Goal: Contribute content: Add original content to the website for others to see

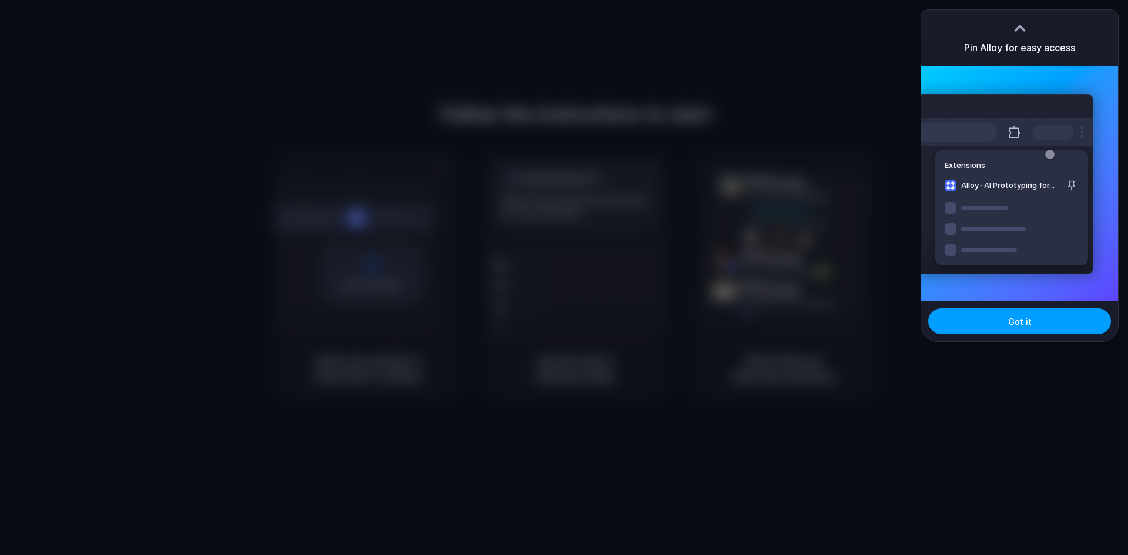
click at [994, 322] on button "Got it" at bounding box center [1019, 321] width 183 height 26
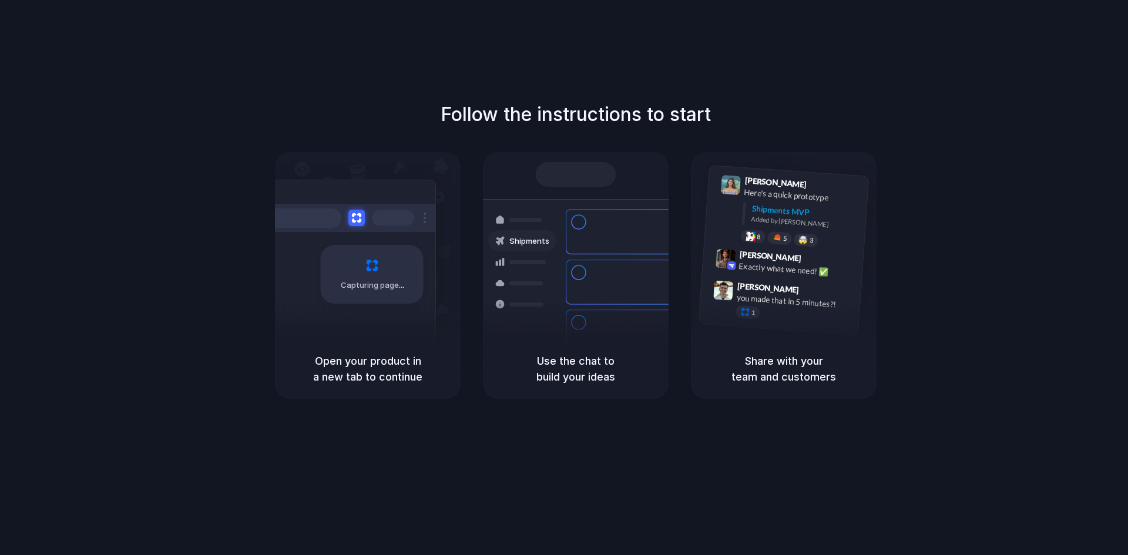
click at [359, 293] on div "Capturing page" at bounding box center [372, 274] width 103 height 59
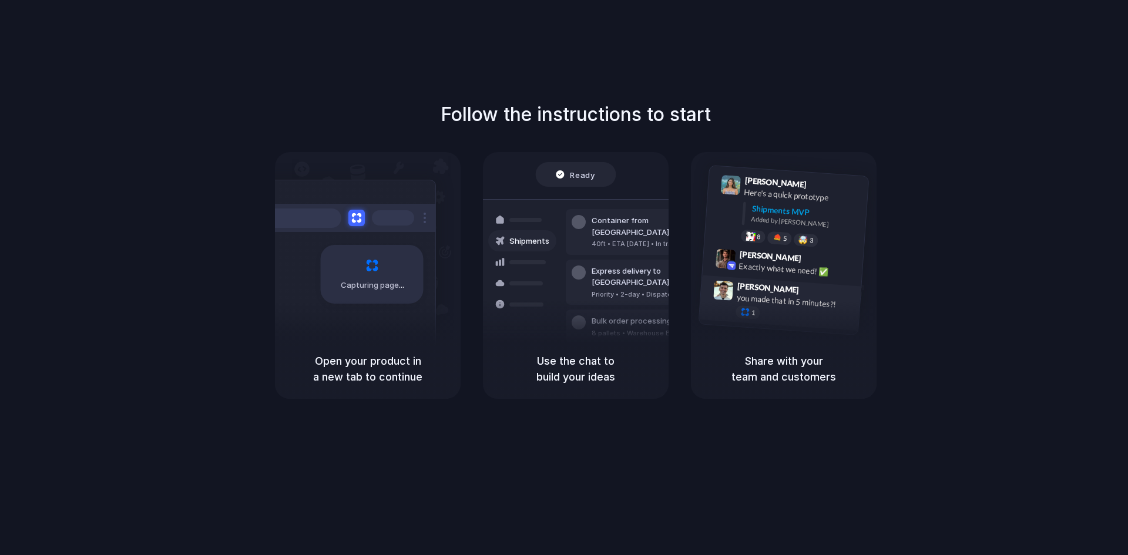
click at [841, 304] on div "you made that in 5 minutes?!" at bounding box center [794, 301] width 117 height 20
click at [820, 354] on h5 "Share with your team and customers" at bounding box center [783, 369] width 157 height 32
click at [737, 181] on div at bounding box center [731, 185] width 21 height 21
click at [599, 185] on div "Ready" at bounding box center [576, 174] width 80 height 25
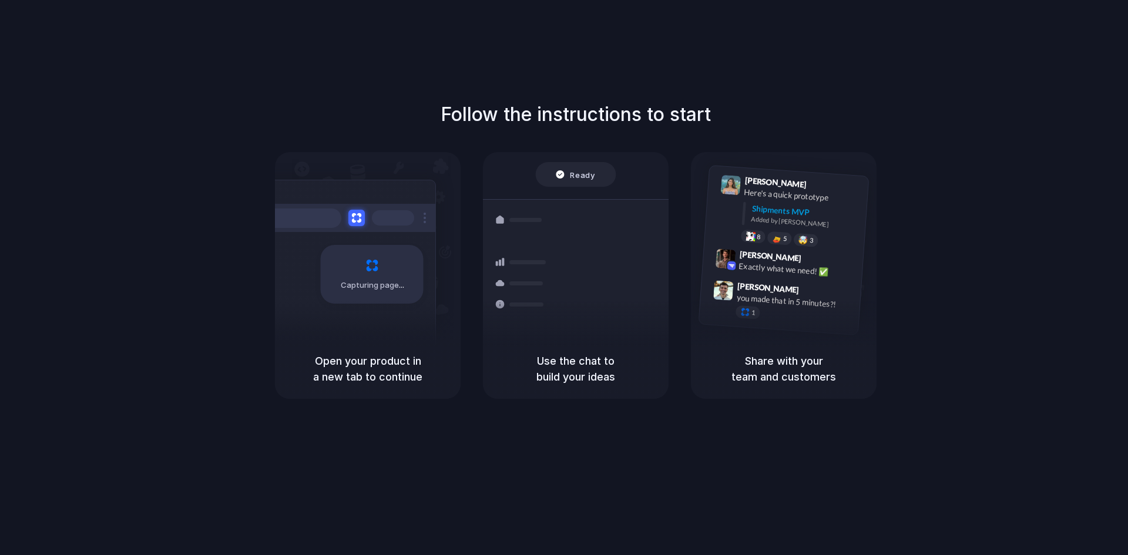
click at [560, 371] on h5 "Use the chat to build your ideas" at bounding box center [575, 369] width 157 height 32
click at [430, 379] on h5 "Open your product in a new tab to continue" at bounding box center [367, 369] width 157 height 32
drag, startPoint x: 365, startPoint y: 367, endPoint x: 371, endPoint y: 357, distance: 11.3
click at [366, 365] on h5 "Open your product in a new tab to continue" at bounding box center [367, 369] width 157 height 32
click at [408, 259] on div "Capturing page" at bounding box center [372, 274] width 103 height 59
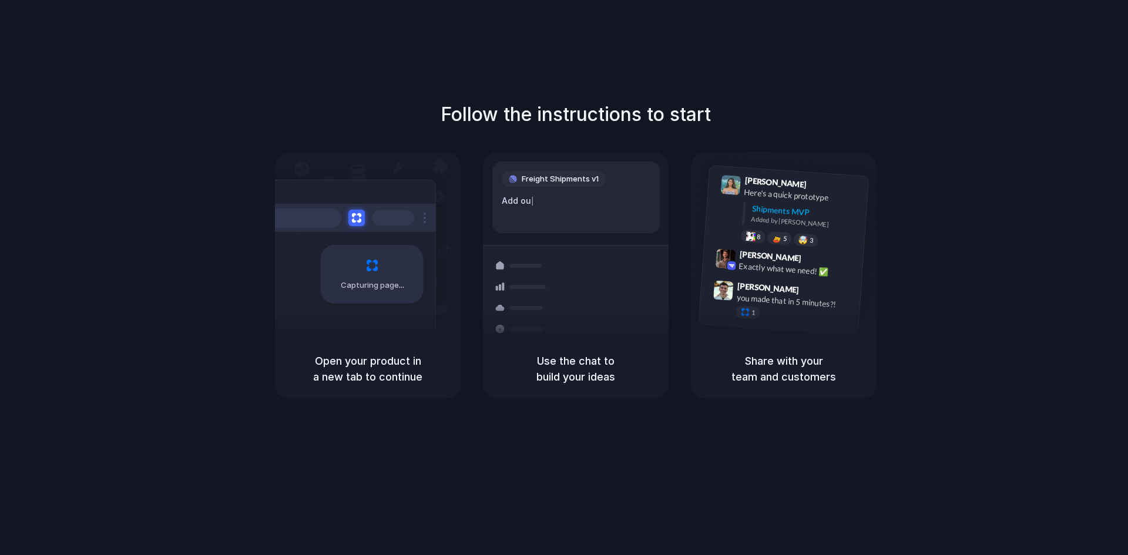
click at [399, 306] on div "Capturing page" at bounding box center [346, 270] width 177 height 180
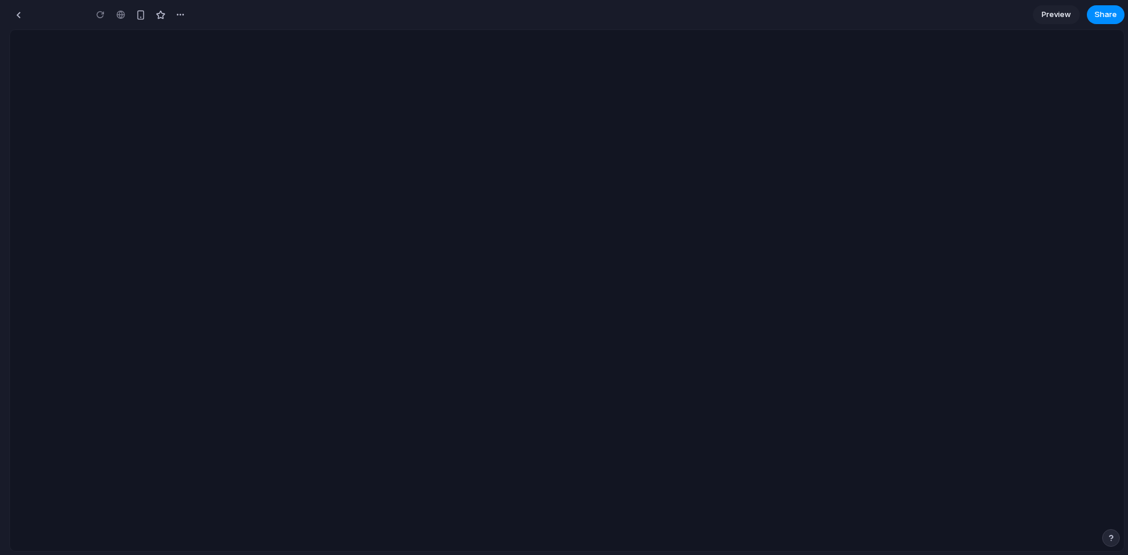
type input "**********"
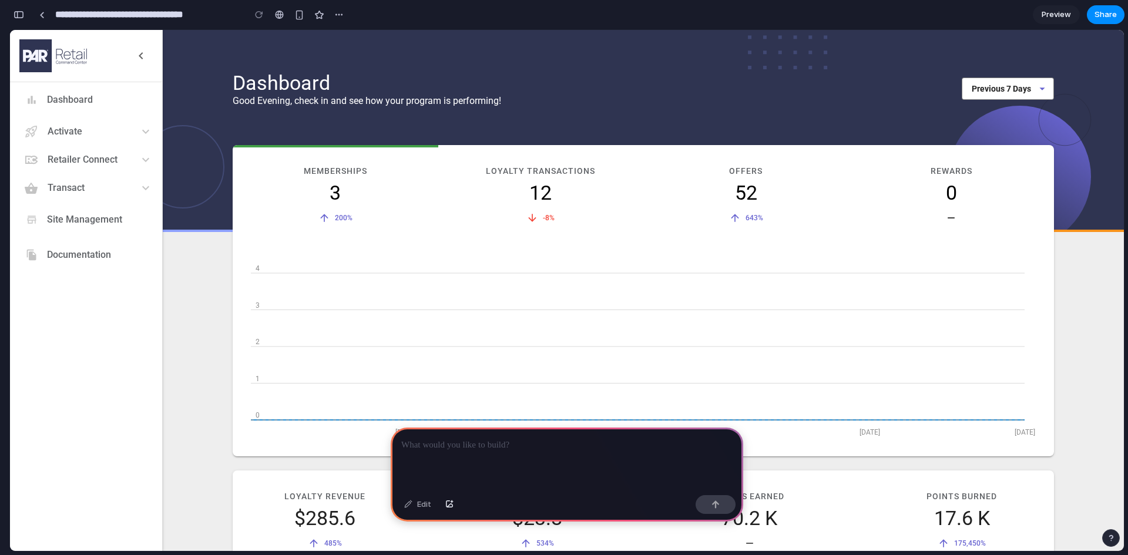
scroll to position [66, 0]
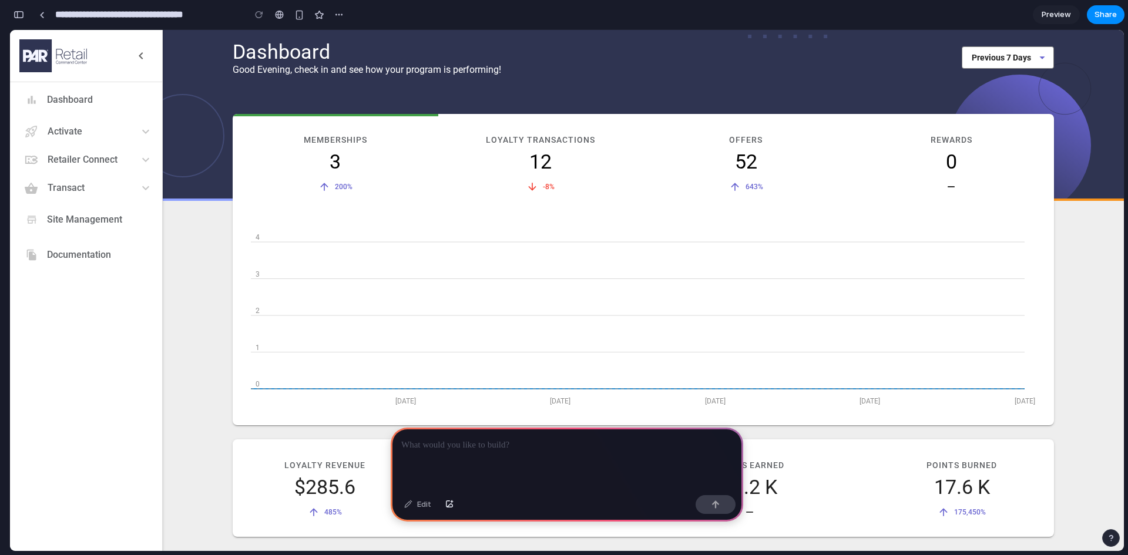
click at [490, 455] on div at bounding box center [567, 459] width 352 height 63
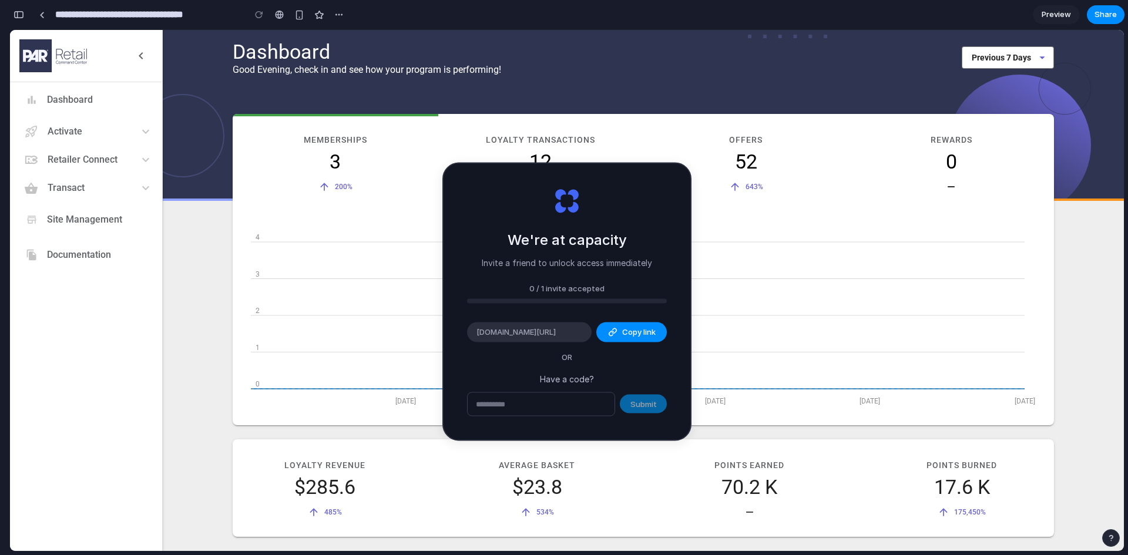
click at [646, 408] on div "Submit" at bounding box center [567, 404] width 200 height 25
click at [585, 406] on input "text" at bounding box center [541, 403] width 147 height 23
type input "*****"
type input "**********"
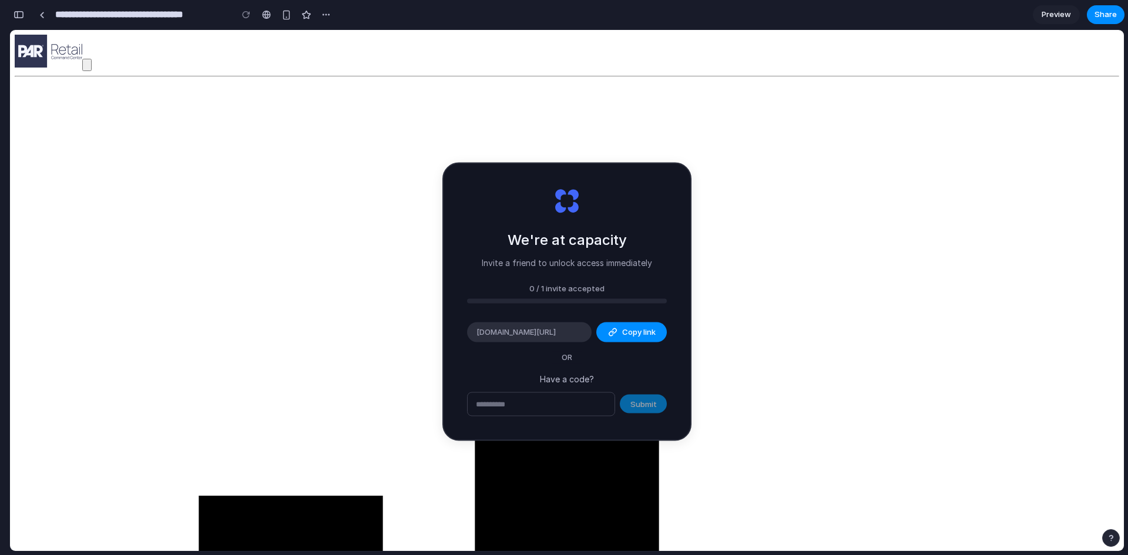
scroll to position [344, 0]
click at [546, 412] on input "text" at bounding box center [541, 403] width 147 height 23
click at [626, 329] on span "Copy link" at bounding box center [638, 333] width 33 height 12
click at [636, 291] on div "0 / 1 invite accepted" at bounding box center [567, 289] width 200 height 12
click at [577, 283] on div "0 / 1 invite accepted" at bounding box center [567, 289] width 200 height 12
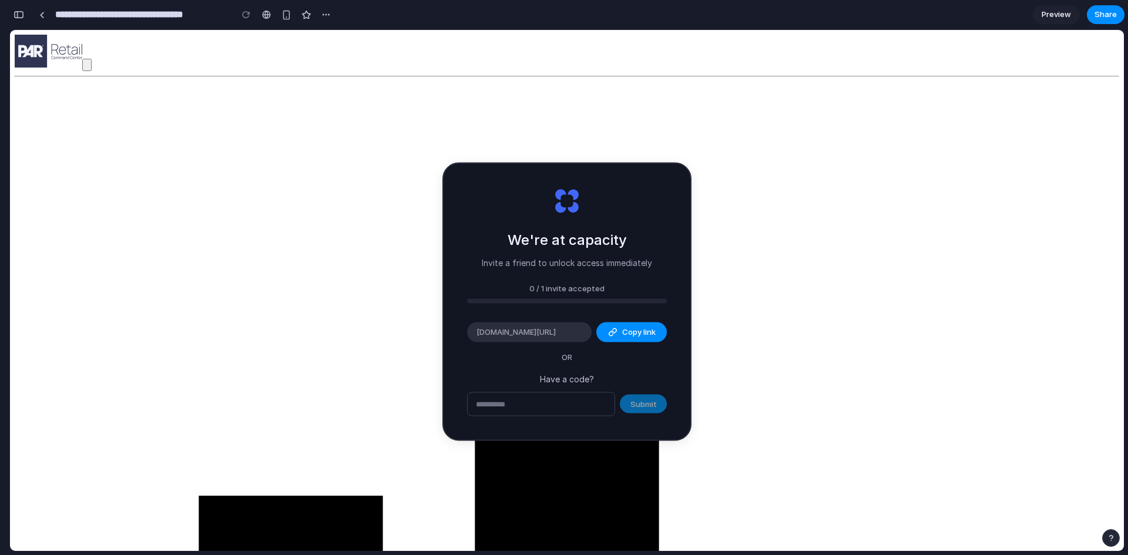
scroll to position [0, 0]
click at [653, 405] on div "Submit" at bounding box center [567, 404] width 200 height 25
click at [637, 333] on span "Copy link" at bounding box center [638, 333] width 33 height 12
click at [584, 358] on div "We're at capacity Invite a friend to unlock access immediately 0 / 1 invite acc…" at bounding box center [566, 302] width 247 height 276
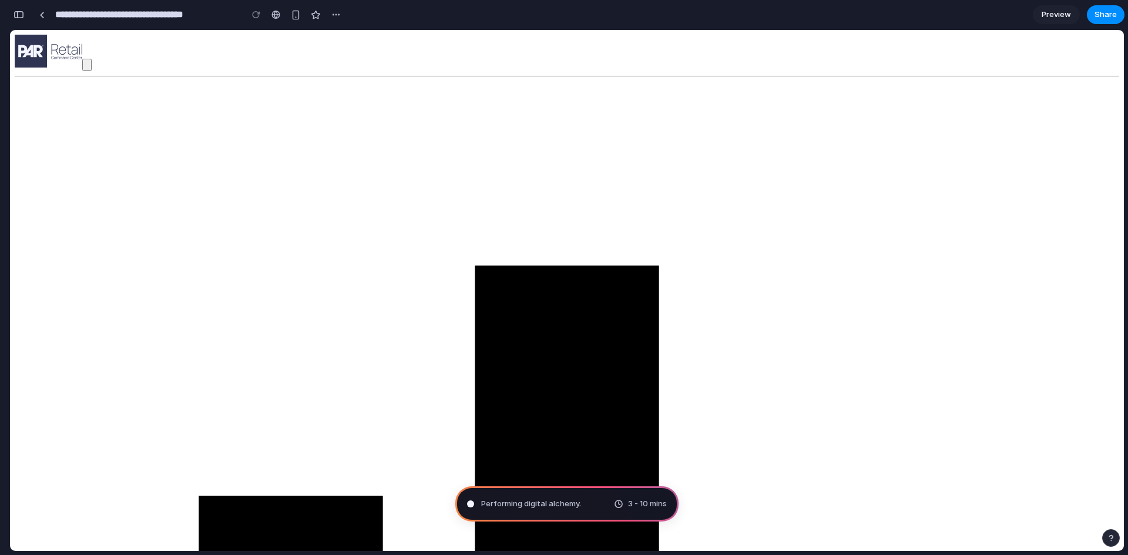
click at [570, 504] on span "Performing digital alchemy ." at bounding box center [531, 504] width 100 height 12
click at [553, 509] on span "Evaluating the request ." at bounding box center [524, 504] width 86 height 12
click at [522, 510] on div "Calculating user delight .. 3 - 10 mins" at bounding box center [566, 503] width 223 height 35
click at [335, 14] on div "button" at bounding box center [335, 14] width 9 height 9
click at [700, 11] on div "Duplicate Delete" at bounding box center [564, 277] width 1128 height 555
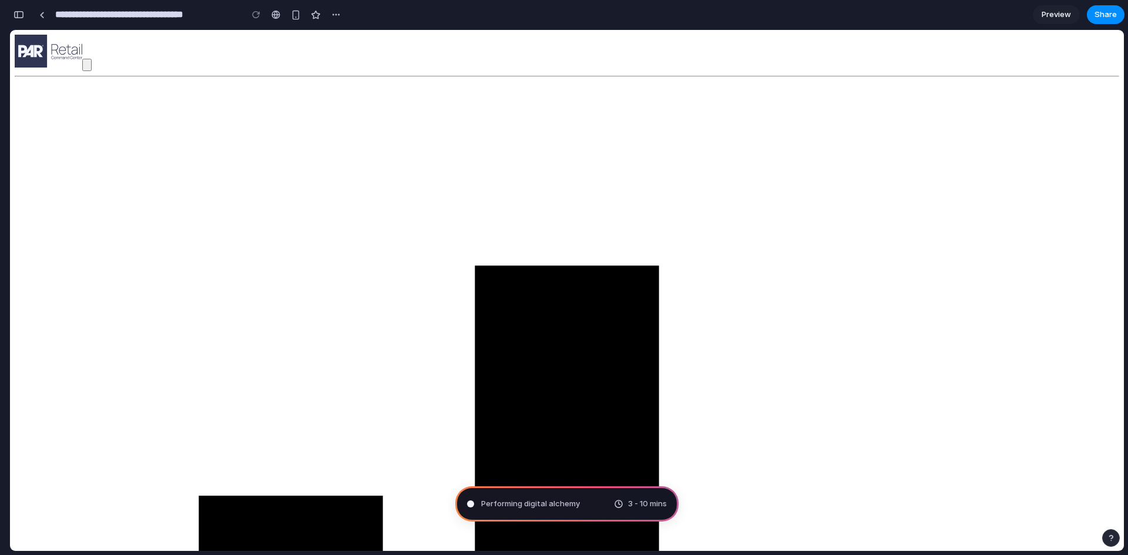
click at [643, 509] on span "3 - 10 mins" at bounding box center [647, 504] width 39 height 12
click at [593, 506] on div "Performing digital alchemy . 3 - 10 mins" at bounding box center [566, 503] width 223 height 35
click at [1105, 532] on button "button" at bounding box center [1111, 538] width 18 height 18
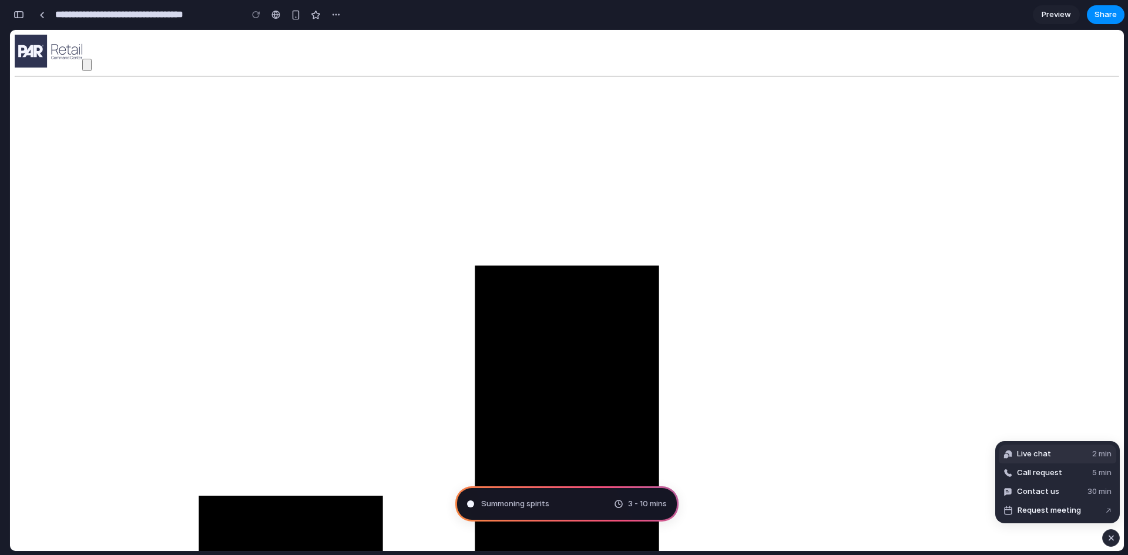
click at [1055, 459] on button "Live chat 2 min" at bounding box center [1057, 454] width 117 height 19
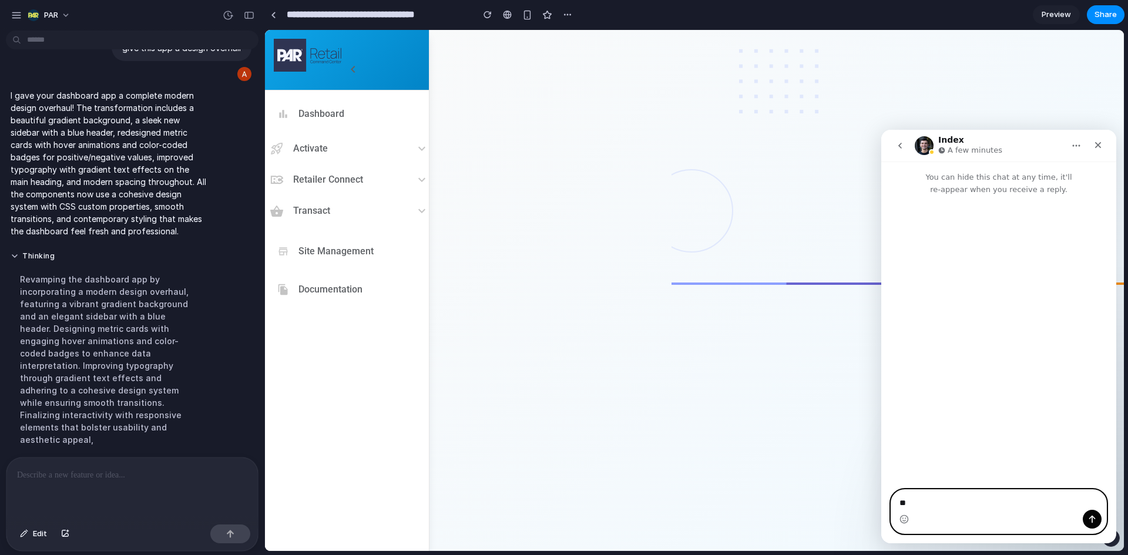
type textarea "*"
type textarea "******"
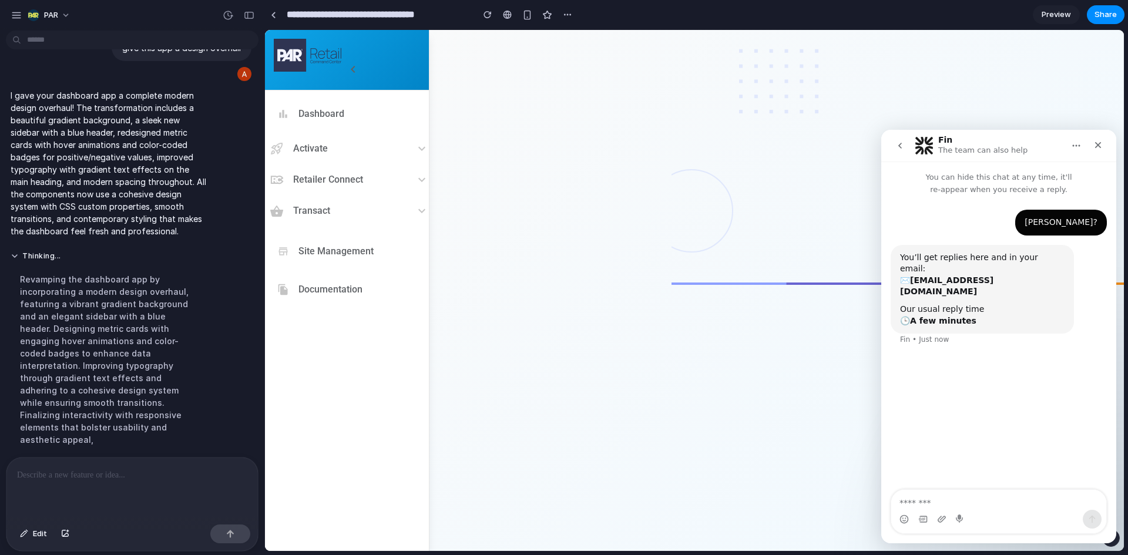
click at [972, 498] on textarea "Message…" at bounding box center [998, 500] width 215 height 20
click at [990, 505] on textarea "Message…" at bounding box center [998, 500] width 215 height 20
type textarea "*"
click at [414, 150] on div "Activate" at bounding box center [342, 149] width 145 height 14
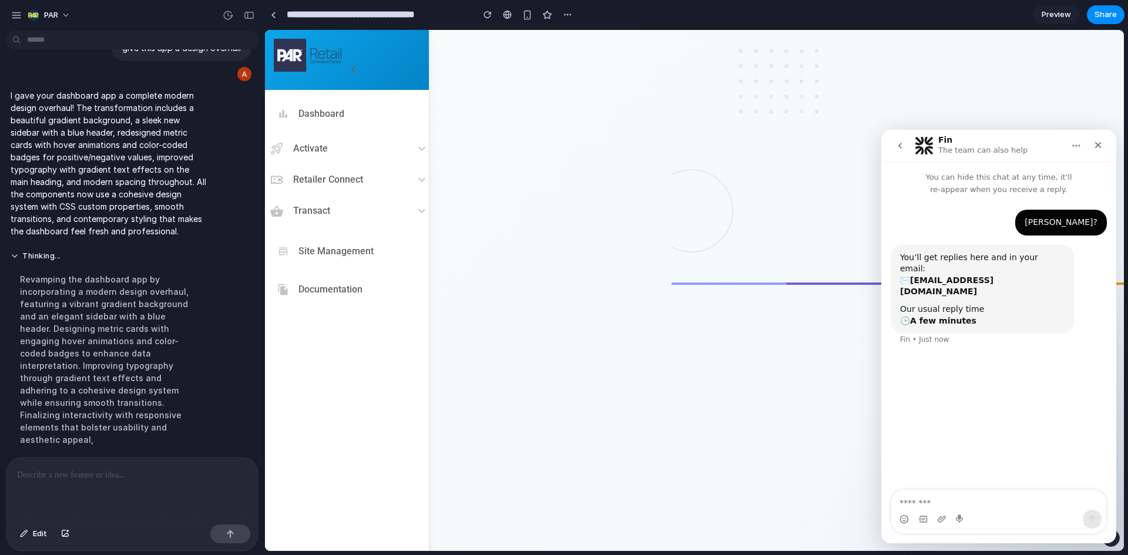
click at [416, 150] on icon at bounding box center [422, 149] width 14 height 14
click at [125, 487] on div at bounding box center [131, 489] width 251 height 62
click at [583, 368] on div "Dashboard Activate Retailer Connect Transact Site Management Documentation" at bounding box center [694, 290] width 859 height 521
click at [1101, 143] on icon "Close" at bounding box center [1097, 144] width 9 height 9
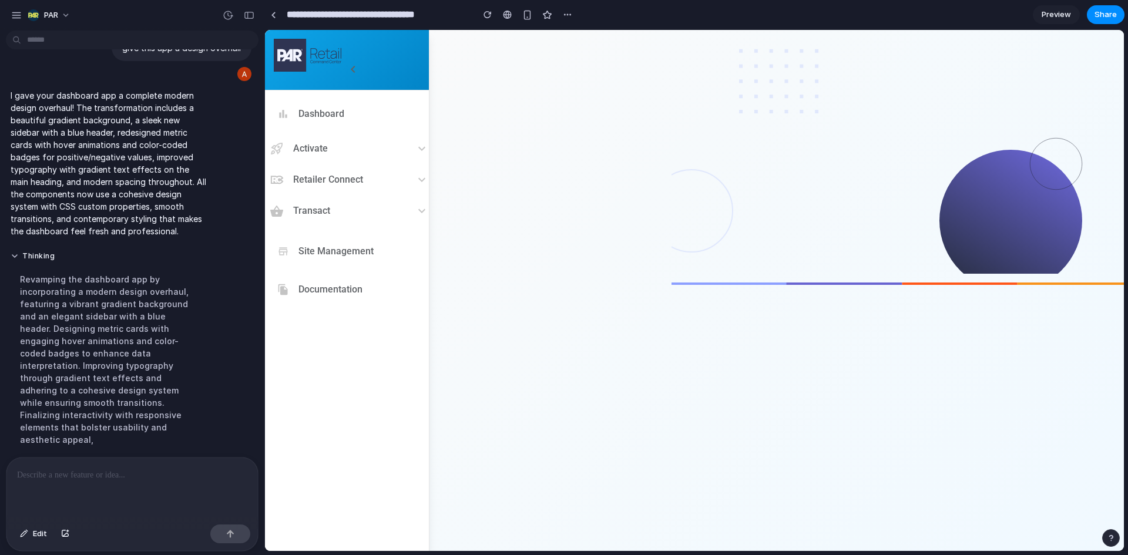
click at [997, 250] on ellipse at bounding box center [1010, 221] width 143 height 142
click at [379, 110] on div "Dashboard" at bounding box center [347, 113] width 164 height 35
click at [327, 119] on span "Dashboard" at bounding box center [321, 113] width 46 height 11
click at [321, 154] on div "Activate" at bounding box center [299, 149] width 58 height 14
click at [160, 481] on div at bounding box center [131, 489] width 251 height 62
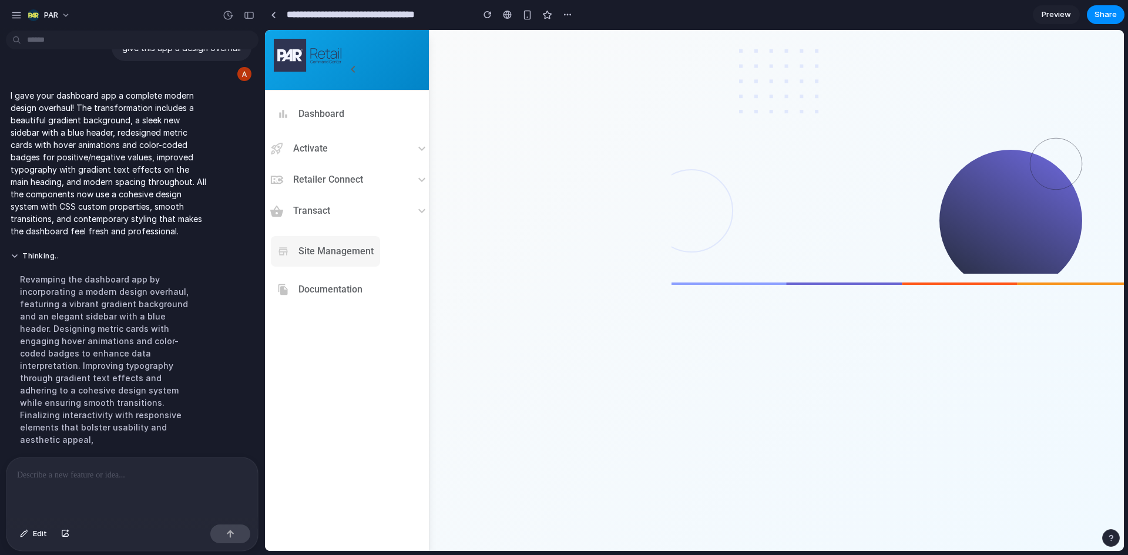
click at [348, 256] on span "Site Management" at bounding box center [335, 251] width 75 height 11
click at [355, 218] on div "Transact" at bounding box center [347, 211] width 164 height 28
click at [361, 180] on p "Retailer Connect" at bounding box center [328, 179] width 70 height 11
click at [365, 130] on div "Dashboard" at bounding box center [347, 113] width 164 height 35
click at [365, 100] on div "Dashboard" at bounding box center [347, 113] width 164 height 35
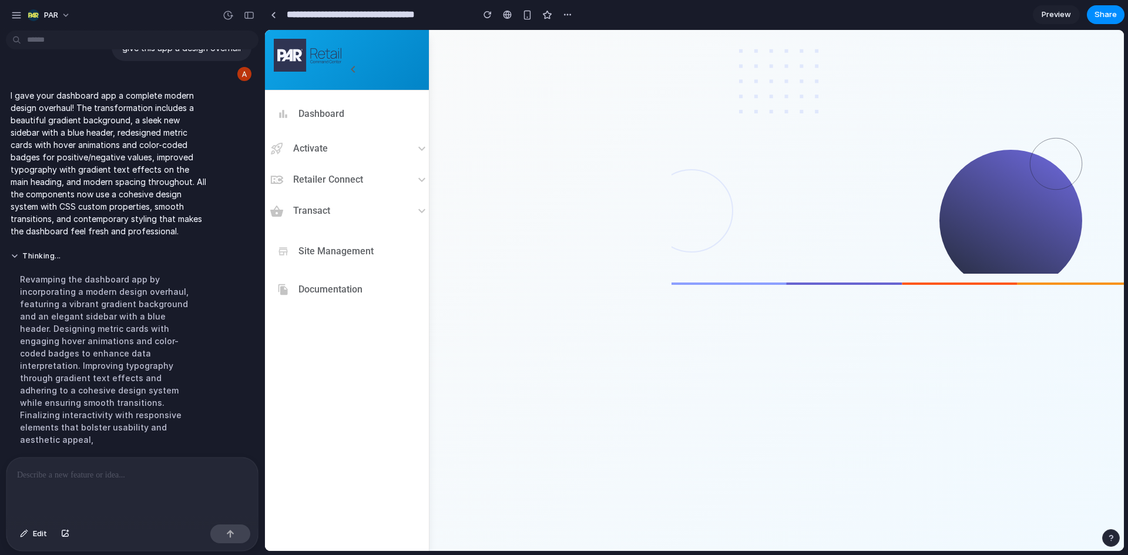
click at [116, 493] on div at bounding box center [131, 489] width 251 height 62
click at [1056, 18] on span "Preview" at bounding box center [1055, 15] width 29 height 12
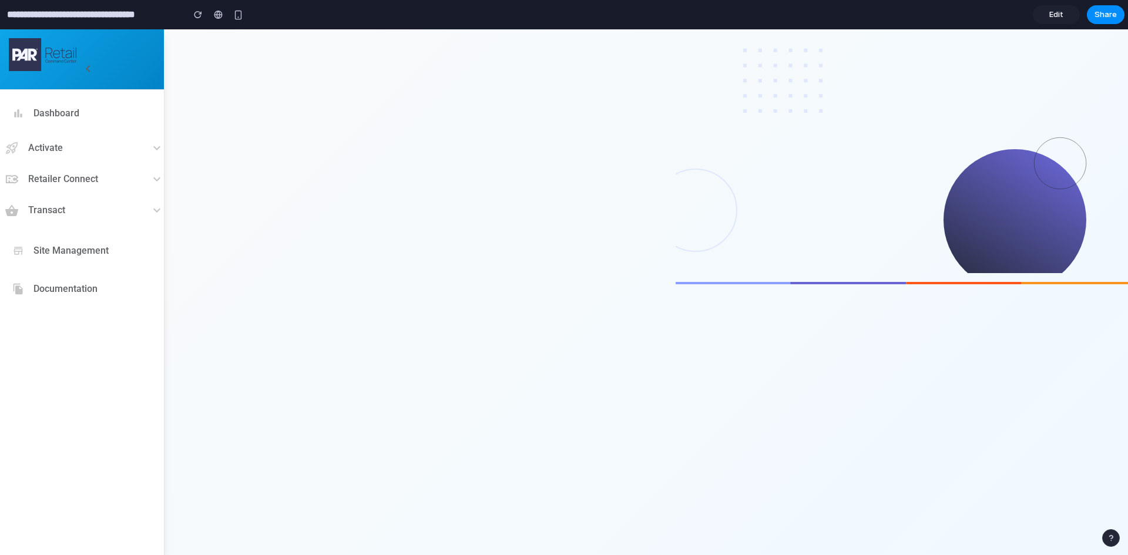
click at [0, 15] on div "**********" at bounding box center [123, 14] width 247 height 21
click at [1059, 18] on span "Edit" at bounding box center [1056, 15] width 14 height 12
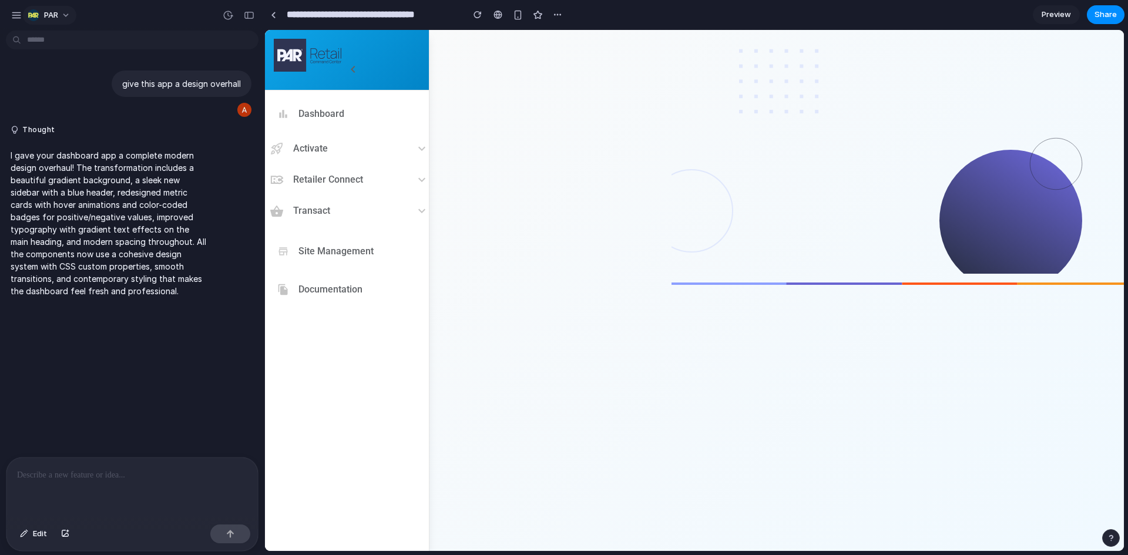
click at [27, 18] on button "PAR" at bounding box center [49, 15] width 53 height 19
click at [14, 19] on div "Settings Invite members Change theme Sign out" at bounding box center [564, 277] width 1128 height 555
click at [14, 19] on div "button" at bounding box center [16, 15] width 11 height 11
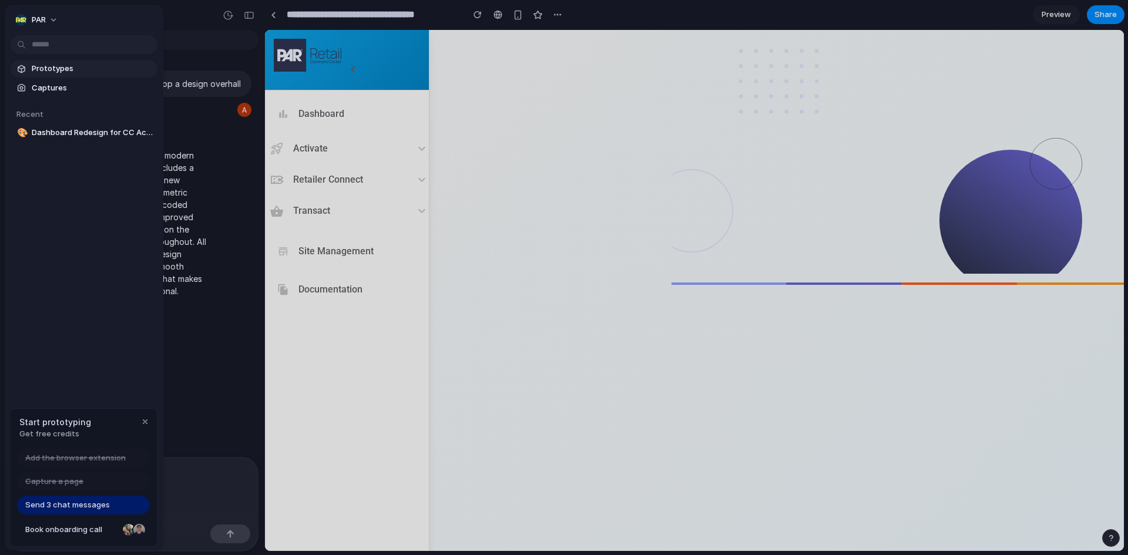
click at [42, 73] on span "Prototypes" at bounding box center [92, 69] width 121 height 12
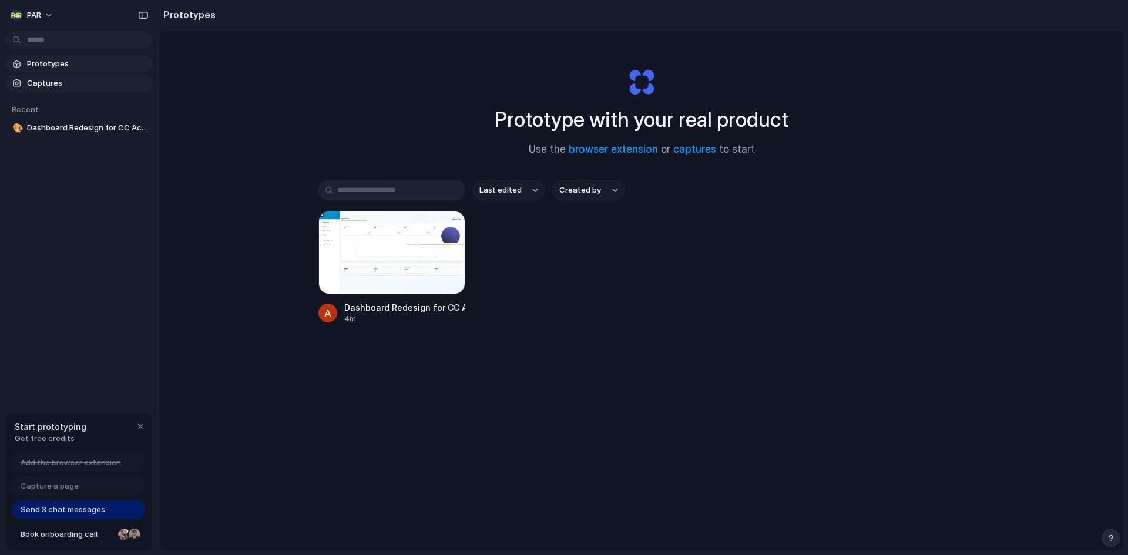
click at [53, 85] on span "Captures" at bounding box center [87, 84] width 121 height 12
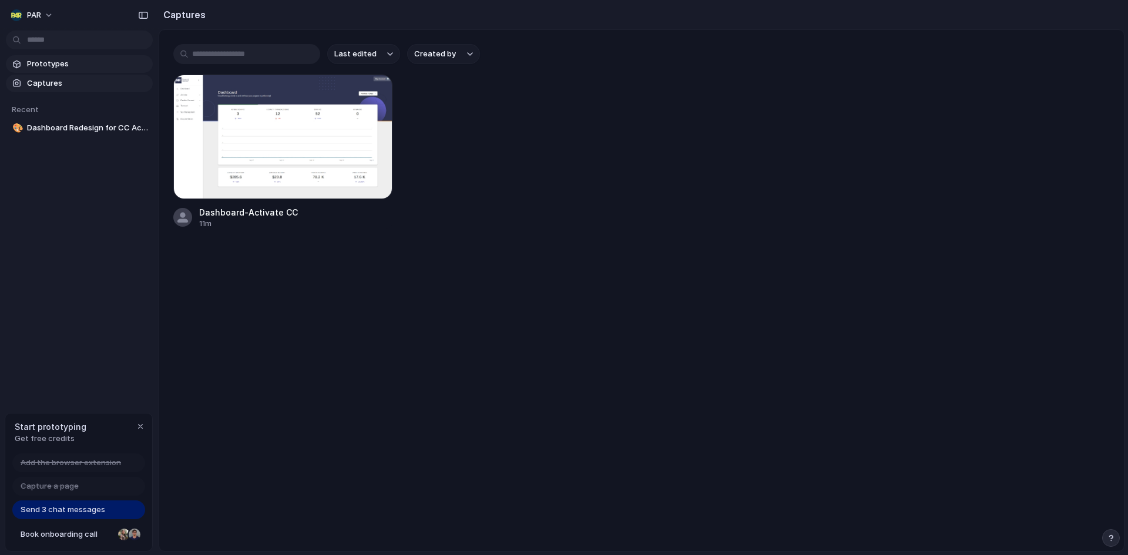
click at [61, 60] on span "Prototypes" at bounding box center [87, 64] width 121 height 12
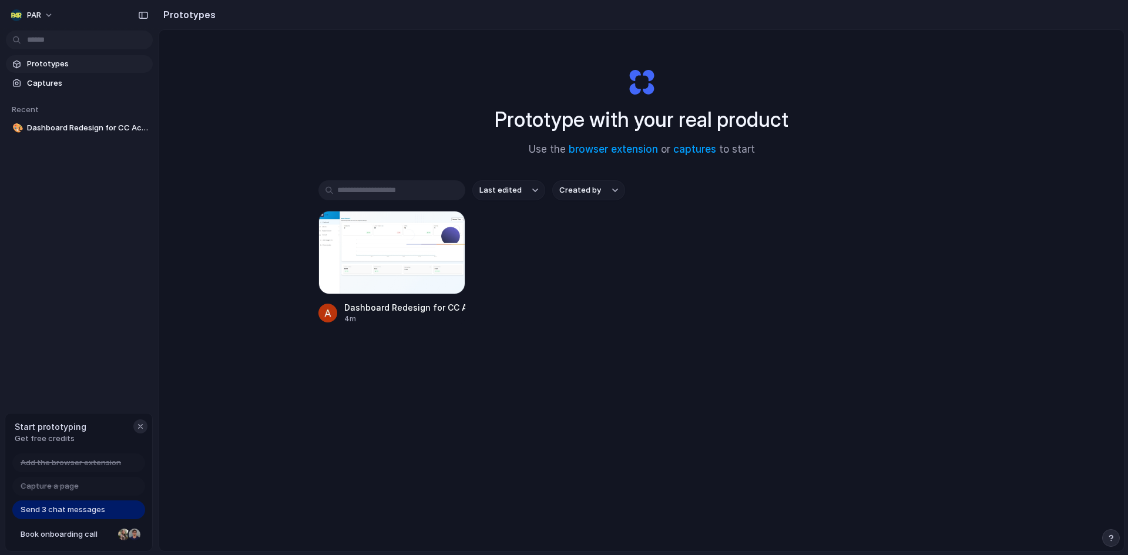
click at [144, 429] on div "button" at bounding box center [140, 426] width 9 height 9
click at [426, 248] on div at bounding box center [391, 252] width 147 height 83
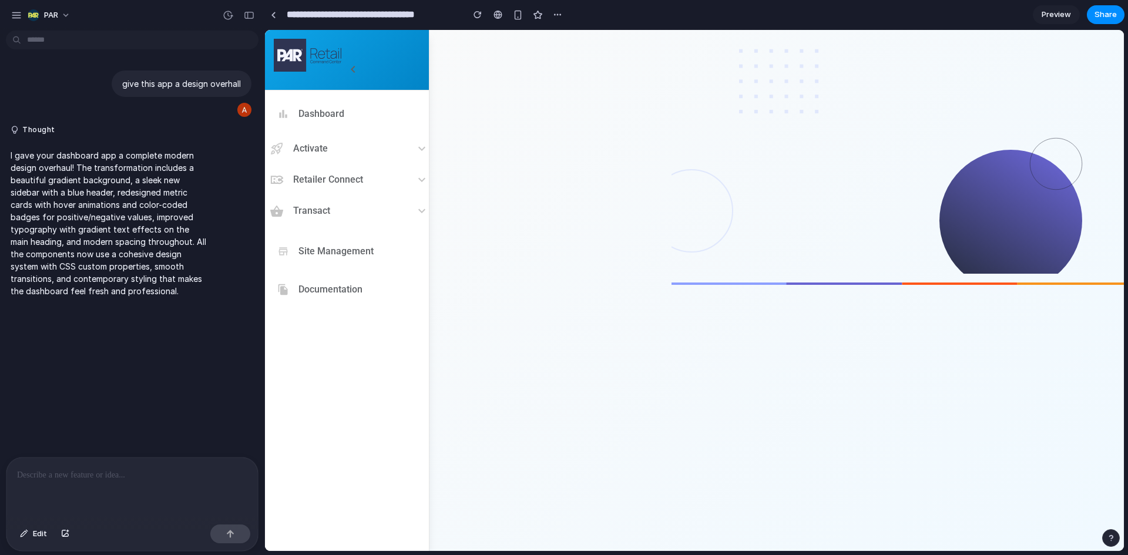
click at [183, 485] on div at bounding box center [131, 489] width 251 height 62
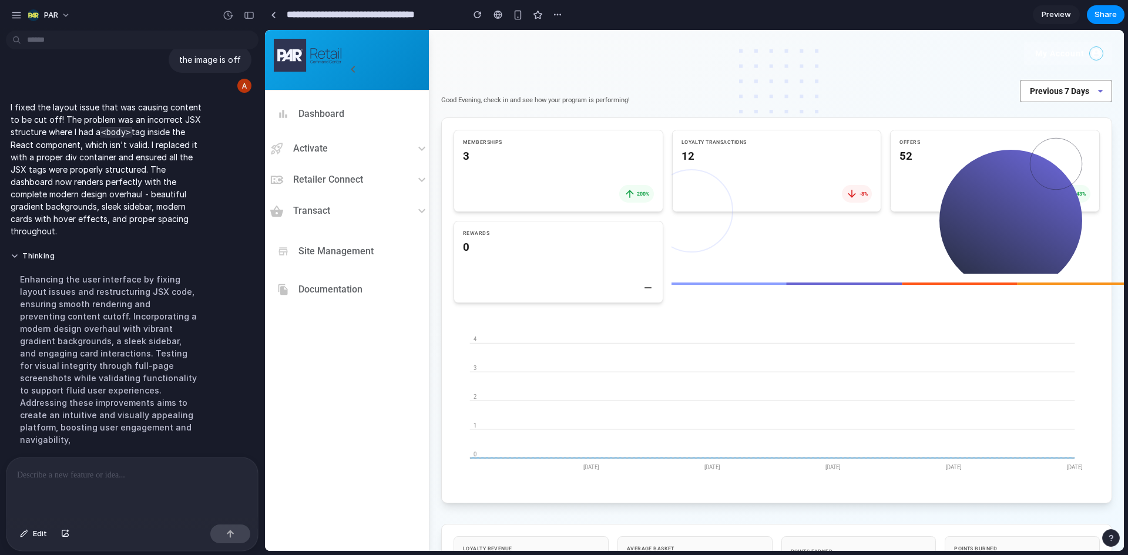
click at [931, 58] on icon at bounding box center [927, 156] width 376 height 235
click at [1095, 52] on icon at bounding box center [927, 156] width 376 height 235
click at [388, 139] on div "Activate" at bounding box center [347, 149] width 164 height 28
click at [374, 116] on div "Dashboard" at bounding box center [347, 113] width 164 height 35
click at [517, 152] on div "3" at bounding box center [558, 153] width 192 height 14
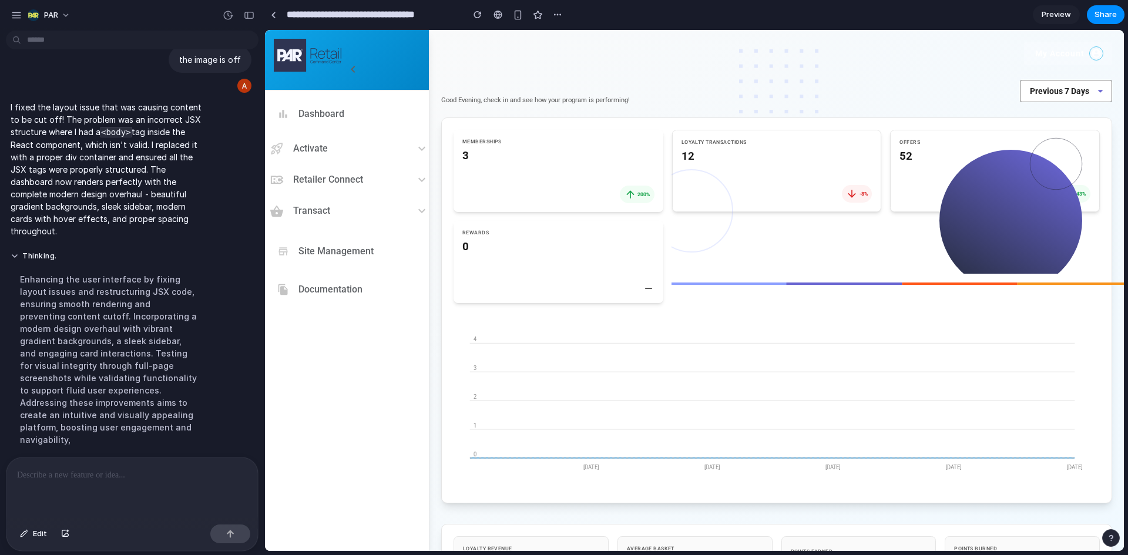
click at [836, 187] on icon at bounding box center [927, 156] width 376 height 235
click at [959, 193] on ellipse at bounding box center [1010, 221] width 143 height 142
click at [588, 265] on div "Rewards 0" at bounding box center [558, 258] width 210 height 82
click at [587, 193] on div "200%" at bounding box center [558, 191] width 192 height 18
click at [831, 204] on icon at bounding box center [927, 156] width 376 height 235
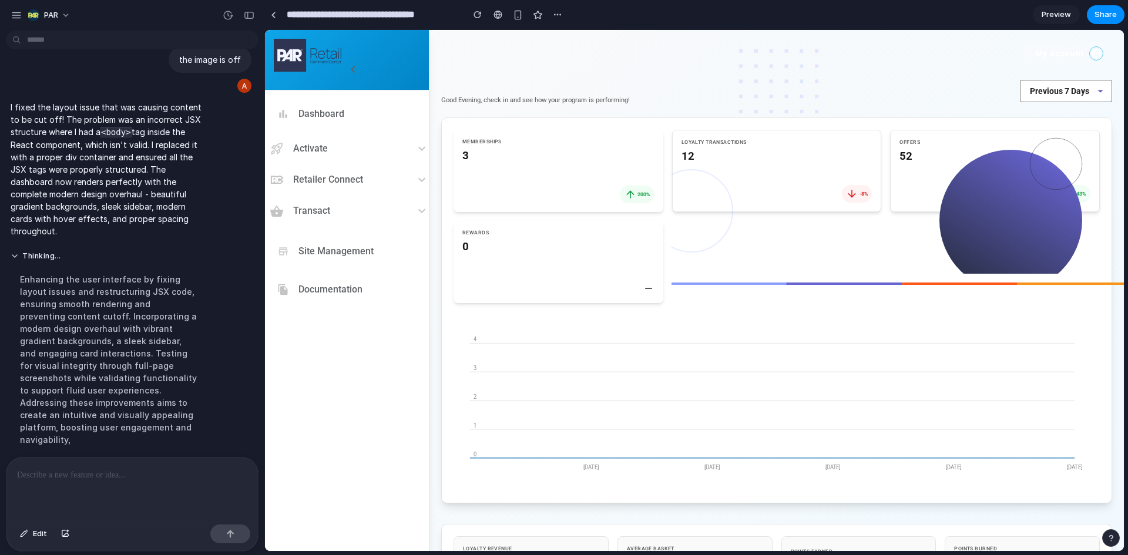
click at [996, 209] on ellipse at bounding box center [1010, 221] width 143 height 142
click at [562, 277] on div "Rewards 0" at bounding box center [558, 258] width 210 height 82
click at [582, 208] on div "Memberships 3 200%" at bounding box center [558, 167] width 210 height 82
click at [749, 213] on icon at bounding box center [927, 156] width 376 height 235
click at [989, 197] on ellipse at bounding box center [1010, 221] width 143 height 142
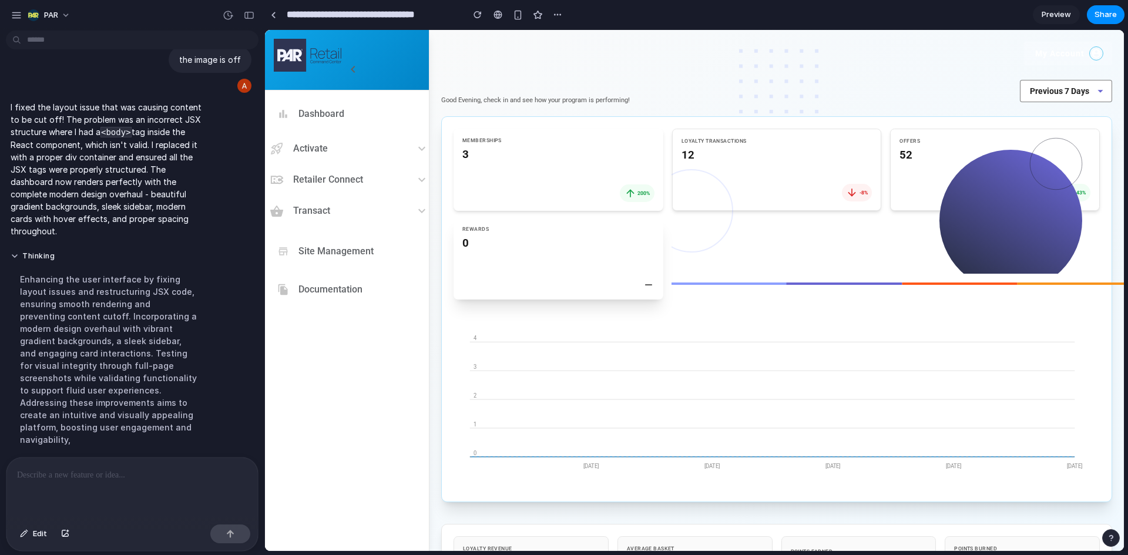
click at [538, 287] on div at bounding box center [558, 285] width 192 height 12
click at [567, 201] on div "Memberships 3 200%" at bounding box center [558, 167] width 210 height 82
click at [759, 207] on icon at bounding box center [927, 156] width 376 height 235
drag, startPoint x: 1018, startPoint y: 193, endPoint x: 923, endPoint y: 209, distance: 96.5
click at [1018, 194] on ellipse at bounding box center [1010, 221] width 143 height 142
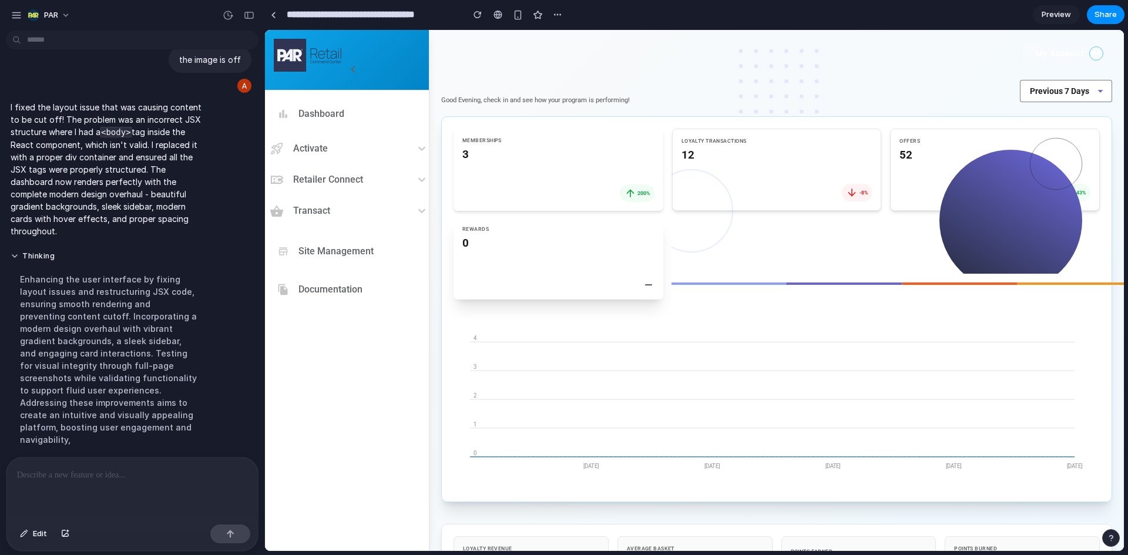
click at [626, 278] on div "Rewards 0" at bounding box center [558, 258] width 210 height 82
click at [637, 189] on span "200%" at bounding box center [643, 191] width 12 height 6
click at [773, 194] on icon at bounding box center [927, 156] width 376 height 235
click at [149, 482] on div at bounding box center [131, 489] width 251 height 62
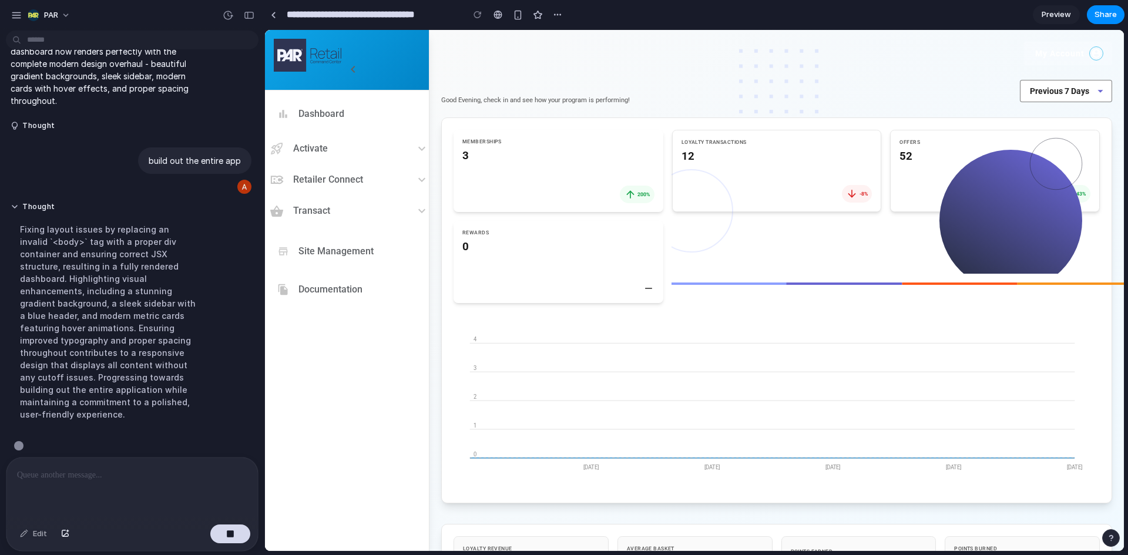
scroll to position [399, 0]
click at [558, 17] on div "button" at bounding box center [557, 14] width 9 height 9
click at [470, 25] on div "Duplicate Delete" at bounding box center [564, 277] width 1128 height 555
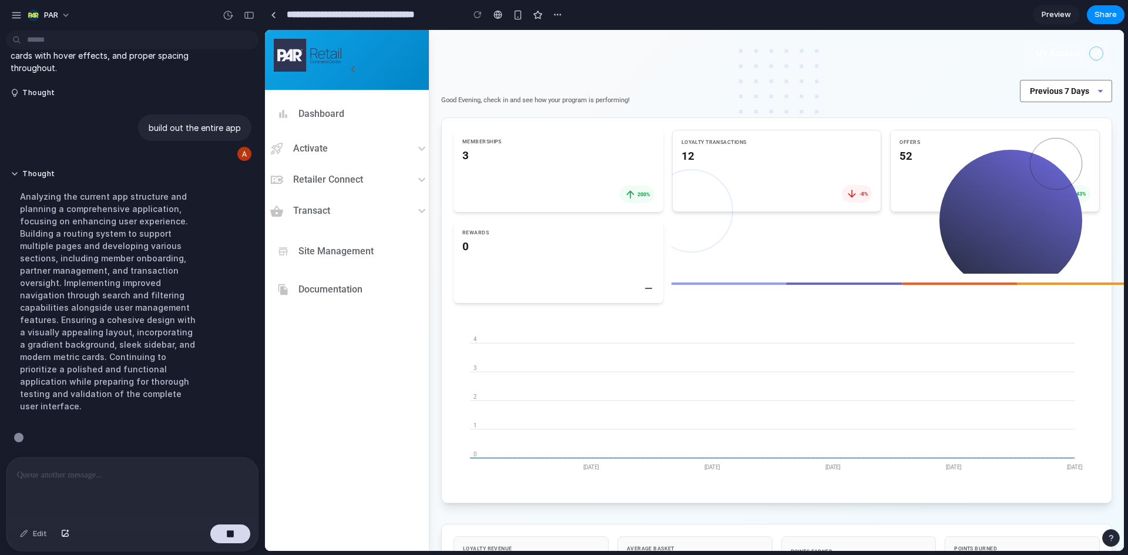
scroll to position [436, 0]
click at [552, 15] on button "button" at bounding box center [558, 15] width 18 height 18
click at [19, 9] on div "Duplicate Delete" at bounding box center [564, 277] width 1128 height 555
click at [6, 15] on div "PAR" at bounding box center [132, 14] width 264 height 28
click at [13, 15] on div "button" at bounding box center [16, 15] width 11 height 11
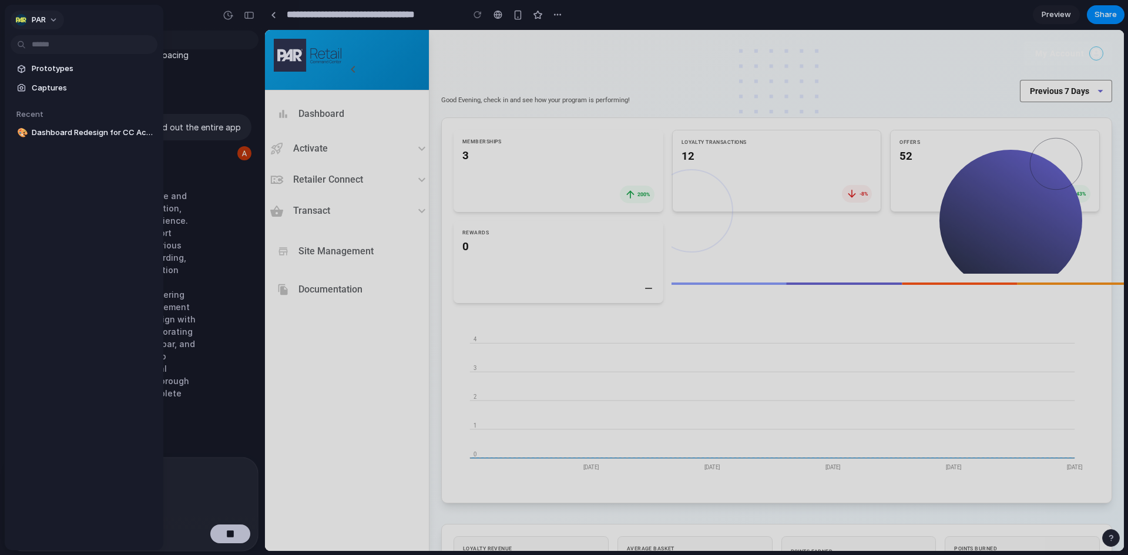
click at [41, 23] on span "PAR" at bounding box center [39, 20] width 14 height 12
click at [42, 187] on div "Settings Invite members Change theme Sign out" at bounding box center [564, 277] width 1128 height 555
click at [32, 17] on span "PAR" at bounding box center [39, 20] width 14 height 12
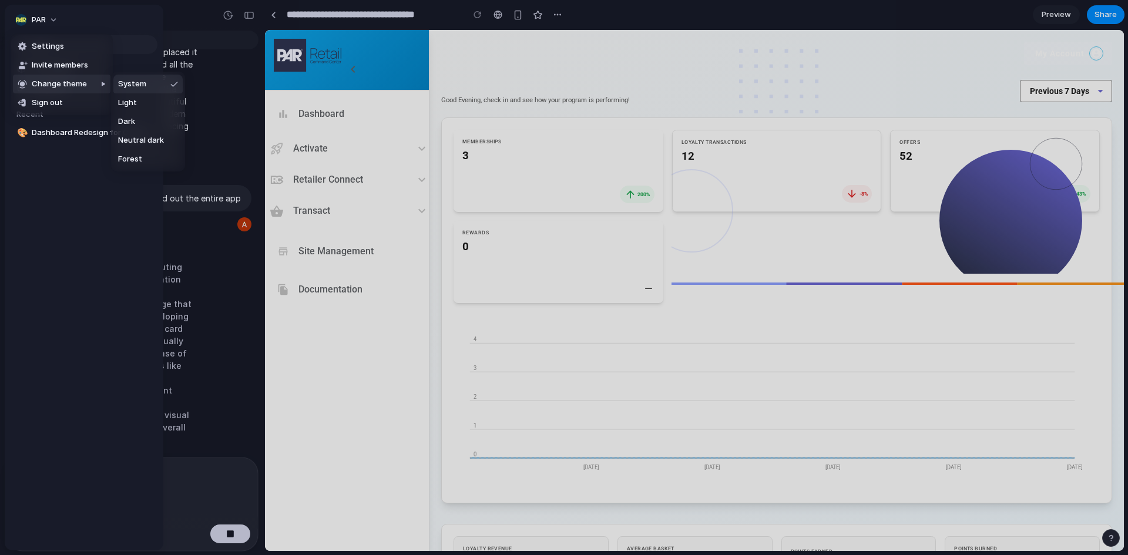
scroll to position [386, 0]
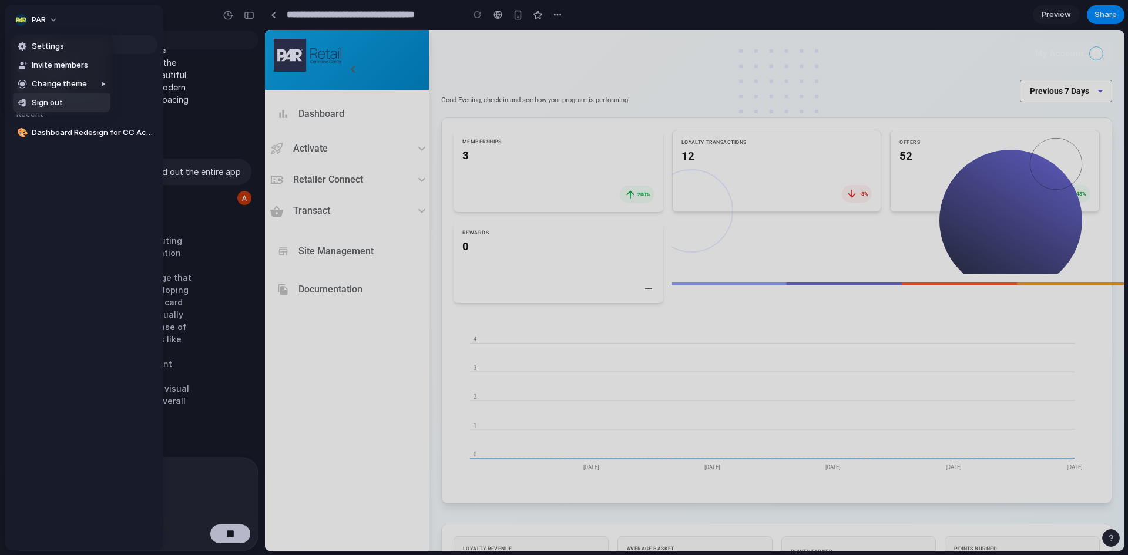
drag, startPoint x: 64, startPoint y: 175, endPoint x: 65, endPoint y: 165, distance: 10.1
click at [65, 174] on div "Settings Invite members Change theme Sign out" at bounding box center [564, 277] width 1128 height 555
click at [38, 88] on span "Captures" at bounding box center [92, 88] width 121 height 12
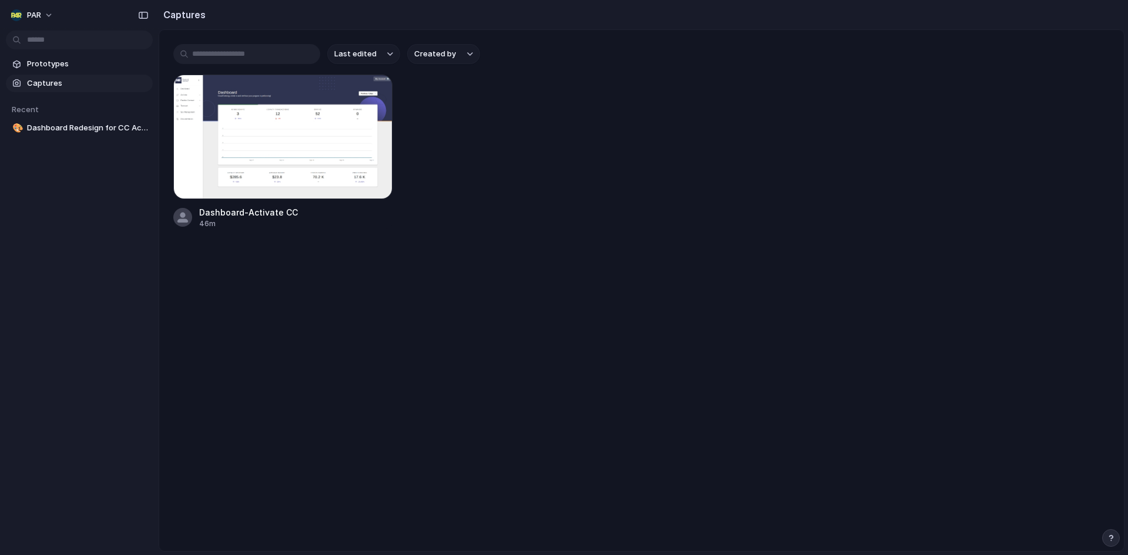
click at [457, 51] on button "Created by" at bounding box center [443, 54] width 73 height 20
click at [457, 51] on div "All users [PERSON_NAME]" at bounding box center [564, 277] width 1128 height 555
click at [802, 166] on div "Dashboard-Activate CC 46m" at bounding box center [641, 152] width 936 height 154
click at [245, 158] on div at bounding box center [282, 137] width 219 height 125
click at [55, 141] on link "🚀 Dashboard Redesign for CC Activation" at bounding box center [79, 148] width 147 height 18
